Goal: Task Accomplishment & Management: Complete application form

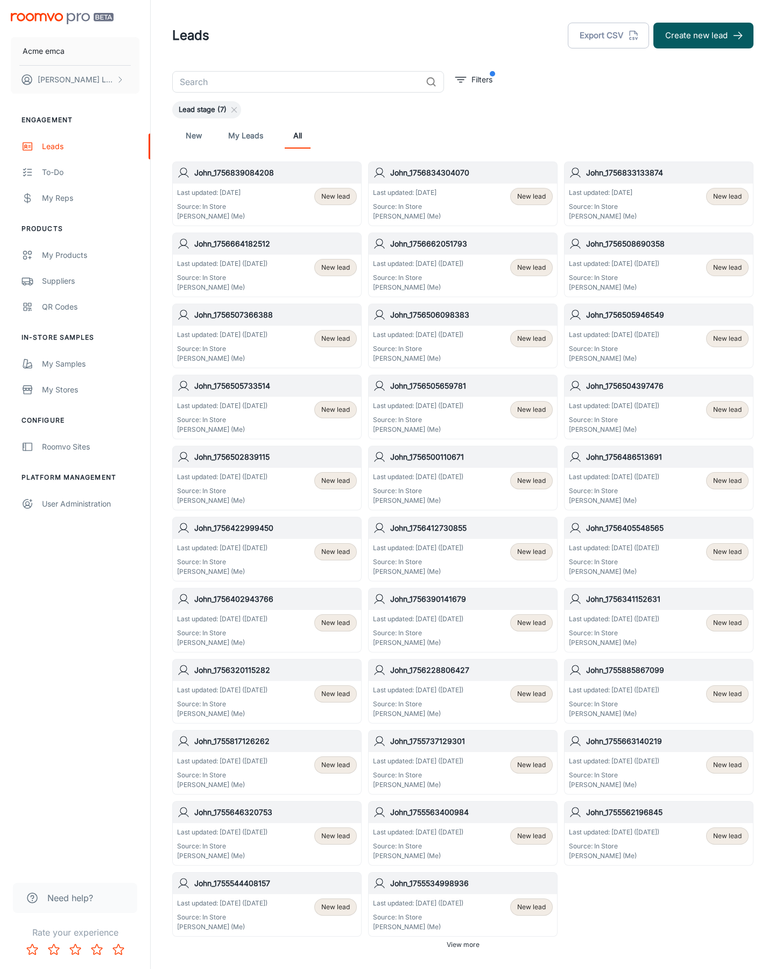
click at [703, 36] on button "Create new lead" at bounding box center [703, 36] width 100 height 26
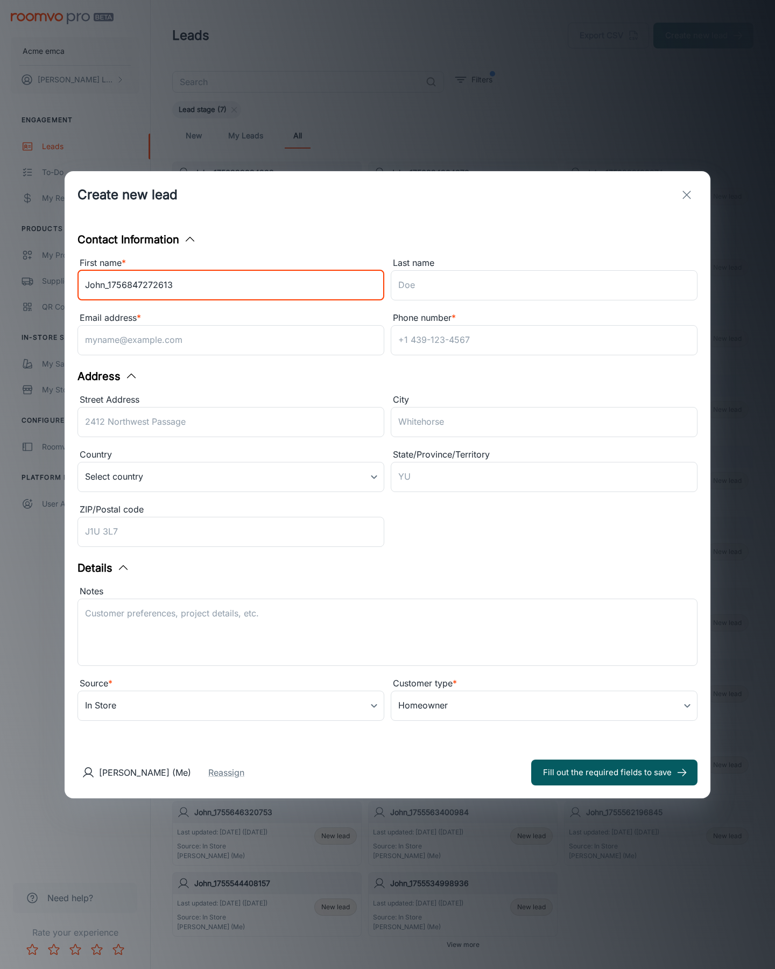
type input "John_1756847272613"
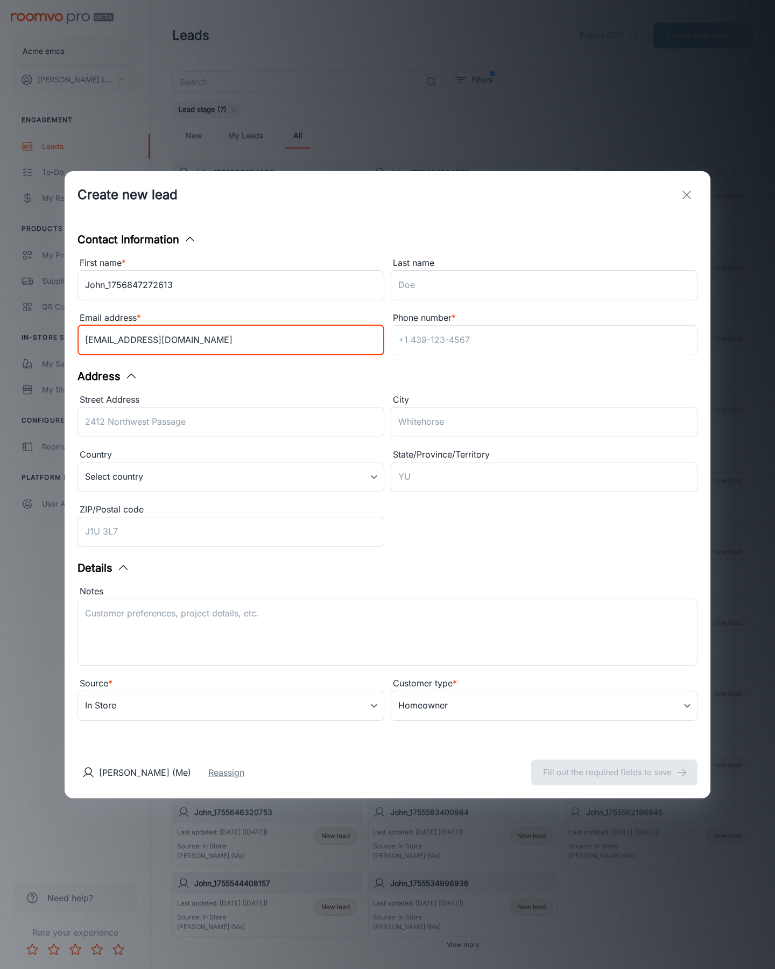
type input "[EMAIL_ADDRESS][DOMAIN_NAME]"
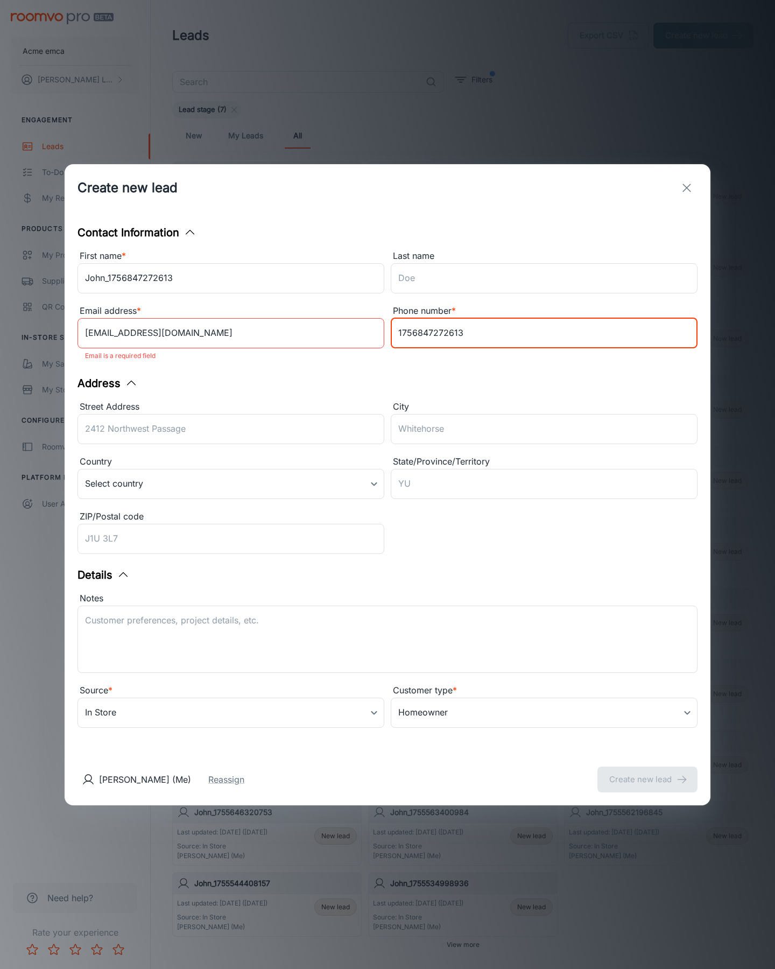
type input "1756847272613"
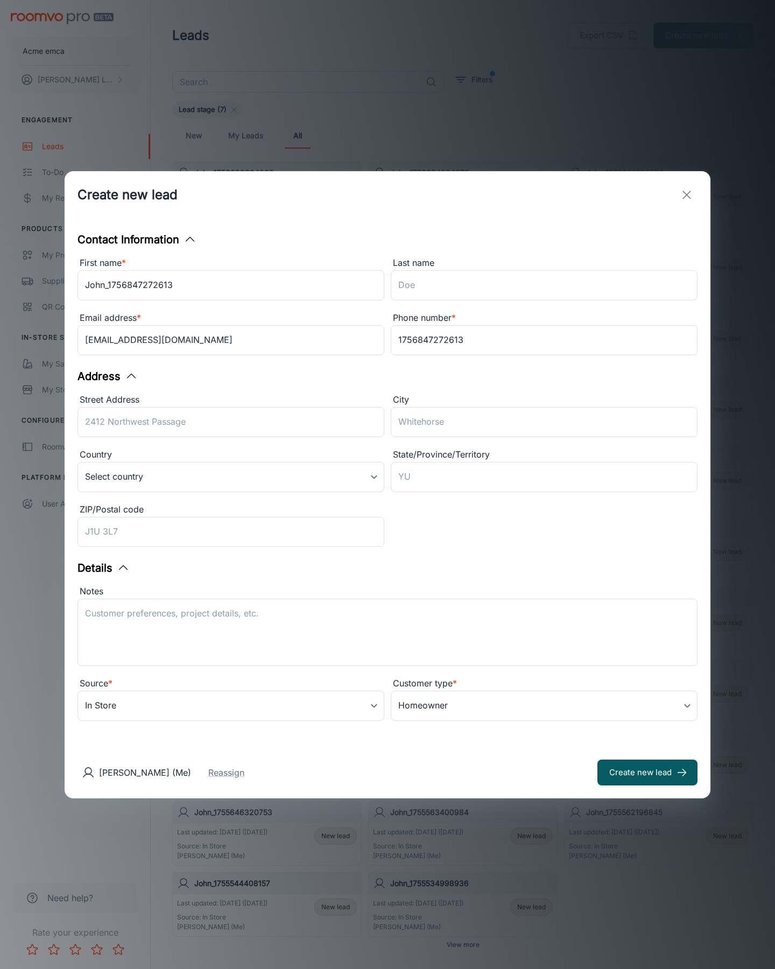
click at [647, 772] on button "Create new lead" at bounding box center [647, 772] width 100 height 26
